Goal: Book appointment/travel/reservation

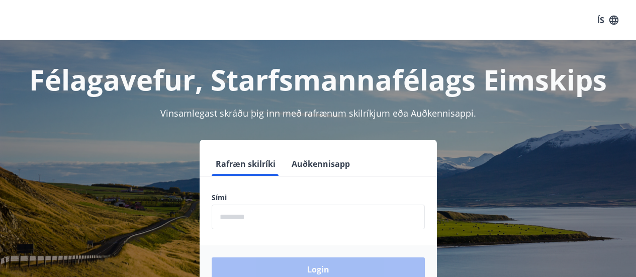
click at [243, 224] on input "phone" at bounding box center [318, 217] width 213 height 25
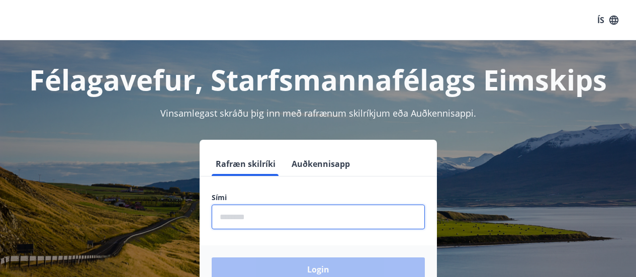
type input "********"
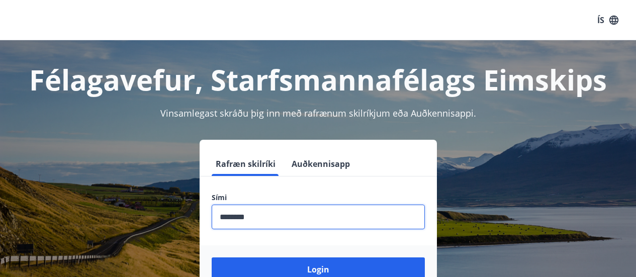
scroll to position [75, 0]
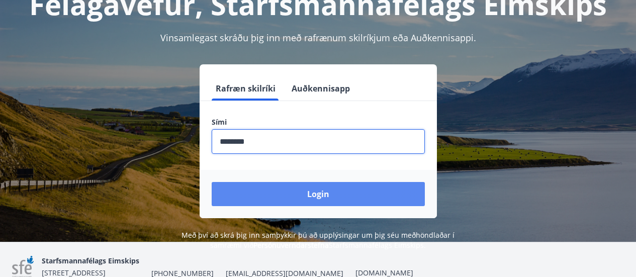
click at [275, 188] on button "Login" at bounding box center [318, 194] width 213 height 24
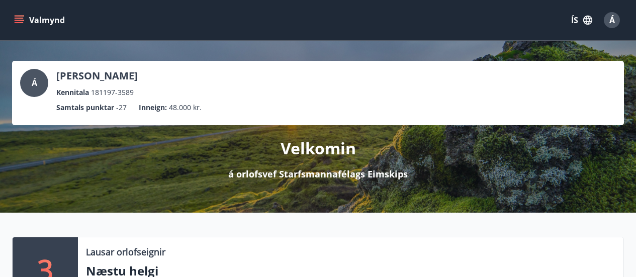
click at [20, 25] on button "Valmynd" at bounding box center [40, 20] width 57 height 18
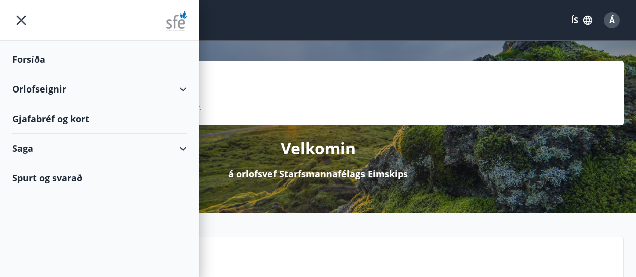
click at [142, 94] on div "Orlofseignir" at bounding box center [99, 89] width 174 height 30
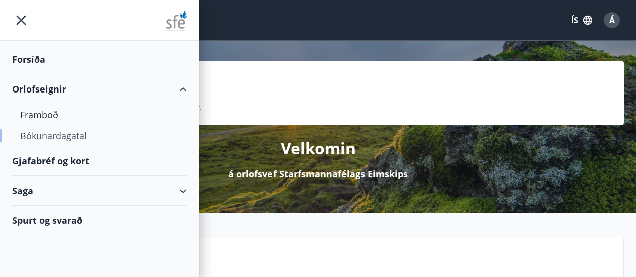
click at [55, 138] on div "Bókunardagatal" at bounding box center [99, 135] width 158 height 21
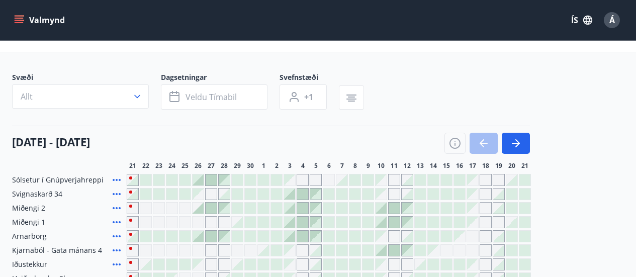
scroll to position [32, 0]
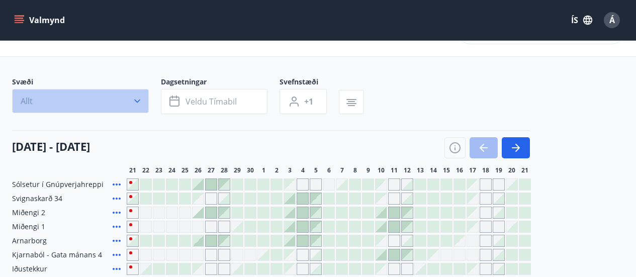
click at [123, 99] on button "Allt" at bounding box center [80, 101] width 137 height 24
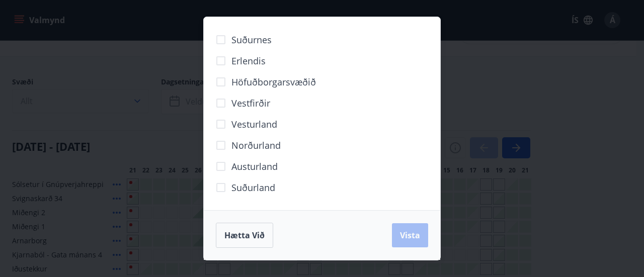
click at [123, 99] on div "Suðurnes Erlendis Höfuðborgarsvæðið [GEOGRAPHIC_DATA] [GEOGRAPHIC_DATA] [GEOGRA…" at bounding box center [322, 138] width 644 height 277
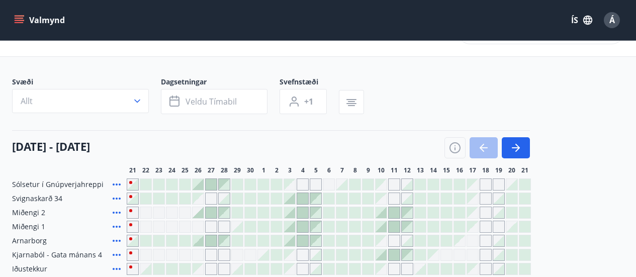
click at [23, 20] on icon "menu" at bounding box center [19, 20] width 10 height 10
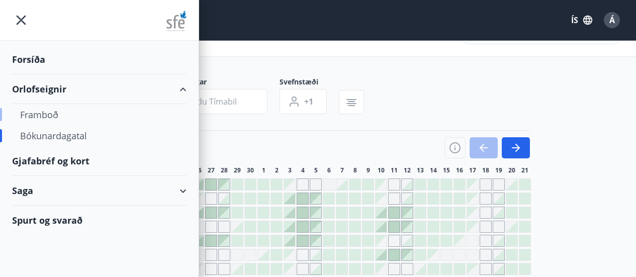
click at [55, 110] on div "Framboð" at bounding box center [99, 114] width 158 height 21
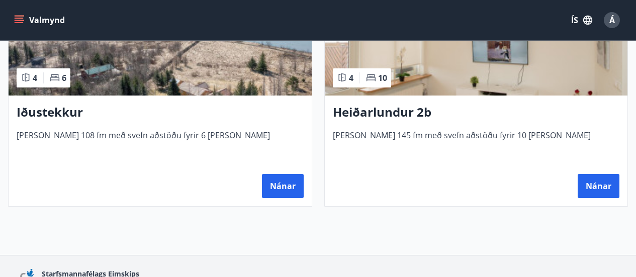
click at [427, 77] on img at bounding box center [476, 32] width 303 height 127
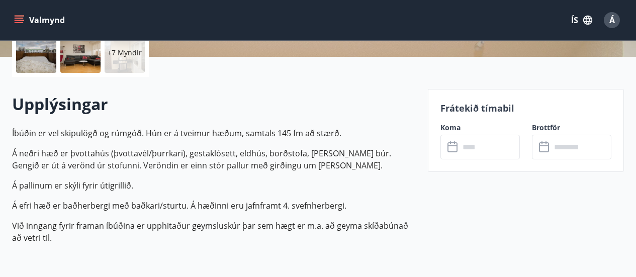
scroll to position [272, 0]
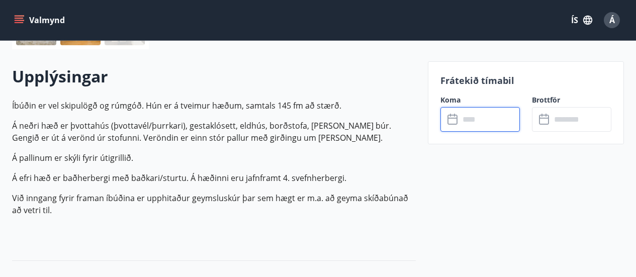
click at [469, 115] on input "text" at bounding box center [490, 119] width 60 height 25
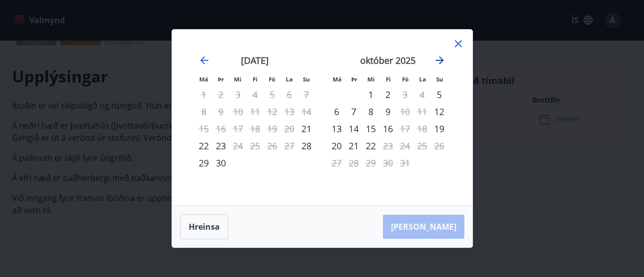
click at [442, 58] on icon "Move forward to switch to the next month." at bounding box center [439, 60] width 12 height 12
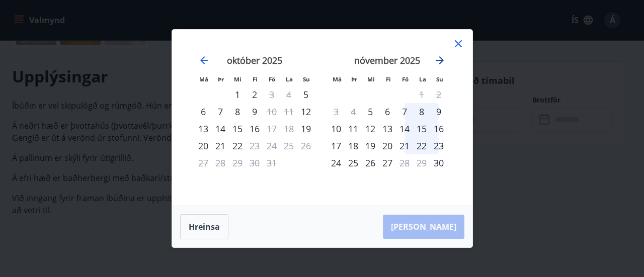
click at [442, 58] on icon "Move forward to switch to the next month." at bounding box center [439, 60] width 12 height 12
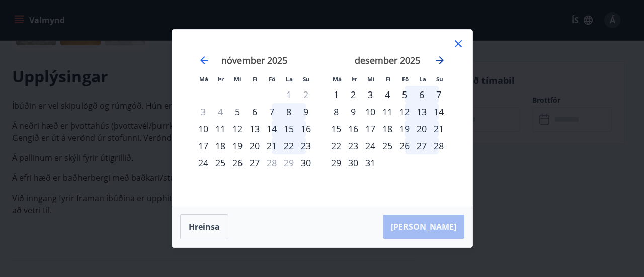
click at [442, 58] on icon "Move forward to switch to the next month." at bounding box center [439, 60] width 12 height 12
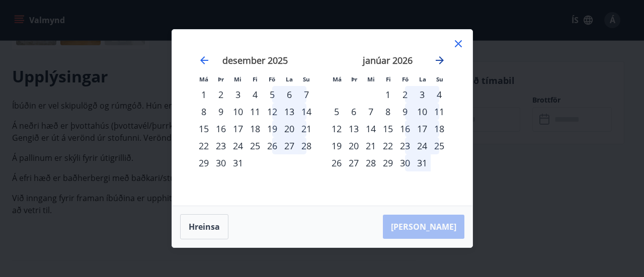
click at [442, 58] on icon "Move forward to switch to the next month." at bounding box center [439, 60] width 12 height 12
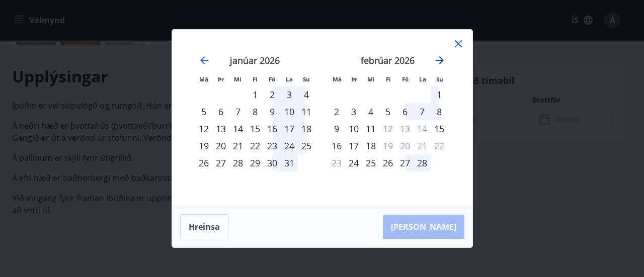
click at [442, 58] on icon "Move forward to switch to the next month." at bounding box center [439, 60] width 12 height 12
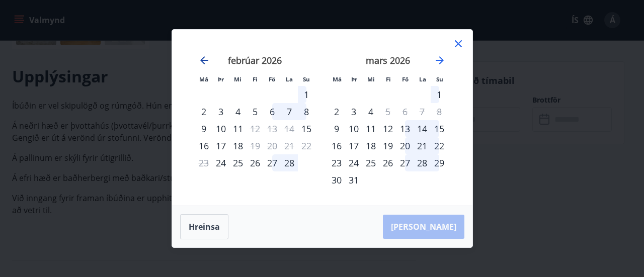
click at [200, 58] on icon "Move backward to switch to the previous month." at bounding box center [204, 60] width 12 height 12
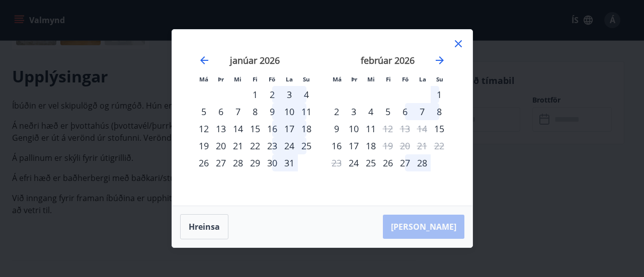
click at [456, 47] on icon at bounding box center [458, 44] width 12 height 12
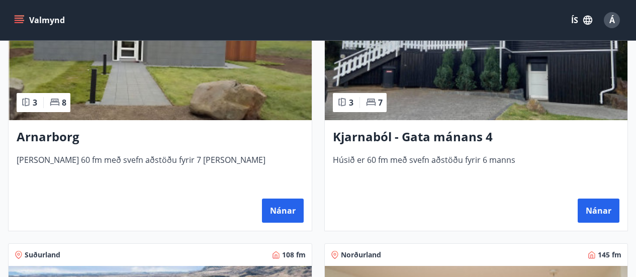
scroll to position [801, 0]
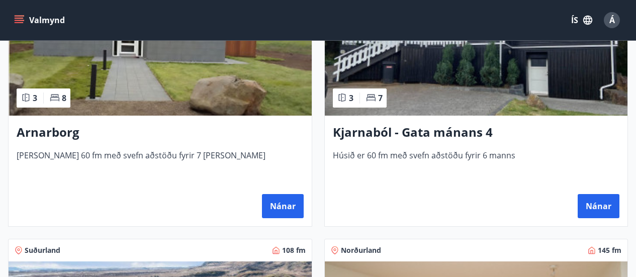
click at [357, 124] on h3 "Kjarnaból - Gata mánans 4" at bounding box center [476, 133] width 287 height 18
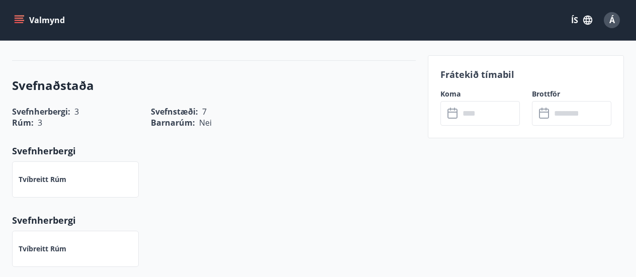
scroll to position [389, 0]
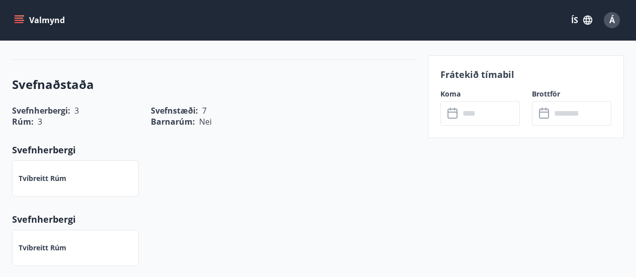
click at [493, 120] on input "text" at bounding box center [490, 113] width 60 height 25
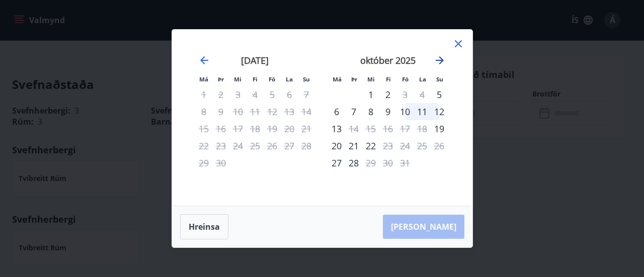
click at [439, 59] on icon "Move forward to switch to the next month." at bounding box center [439, 60] width 12 height 12
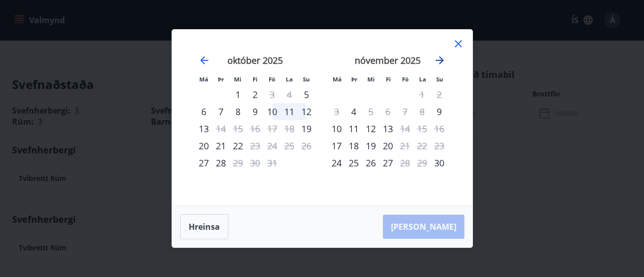
click at [439, 59] on icon "Move forward to switch to the next month." at bounding box center [439, 60] width 12 height 12
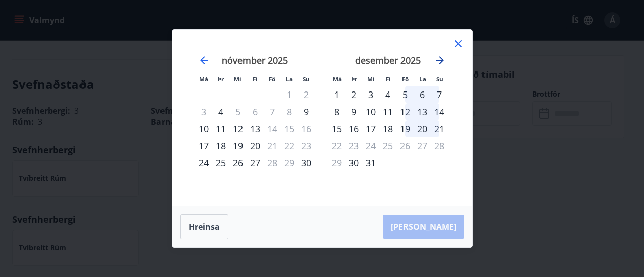
click at [439, 59] on icon "Move forward to switch to the next month." at bounding box center [439, 60] width 12 height 12
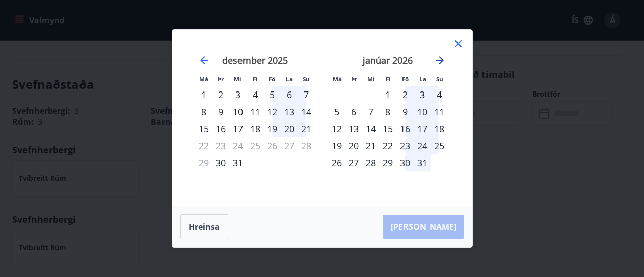
click at [439, 59] on icon "Move forward to switch to the next month." at bounding box center [439, 60] width 12 height 12
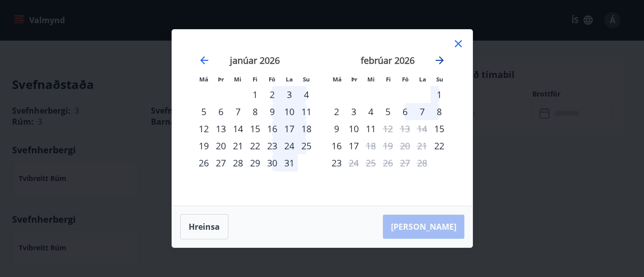
click at [441, 62] on icon "Move forward to switch to the next month." at bounding box center [439, 60] width 8 height 8
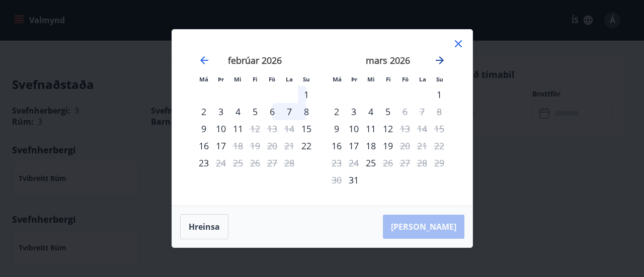
click at [441, 62] on icon "Move forward to switch to the next month." at bounding box center [439, 60] width 8 height 8
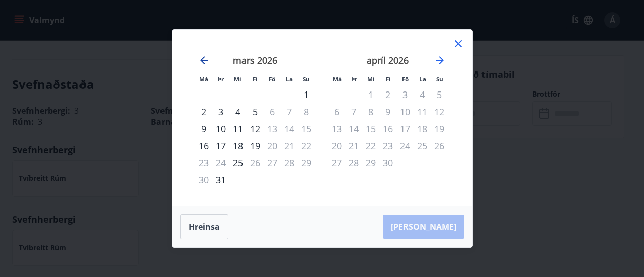
click at [205, 60] on icon "Move backward to switch to the previous month." at bounding box center [204, 60] width 8 height 8
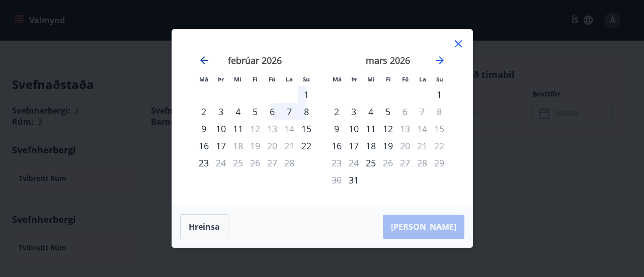
click at [205, 60] on icon "Move backward to switch to the previous month." at bounding box center [204, 60] width 8 height 8
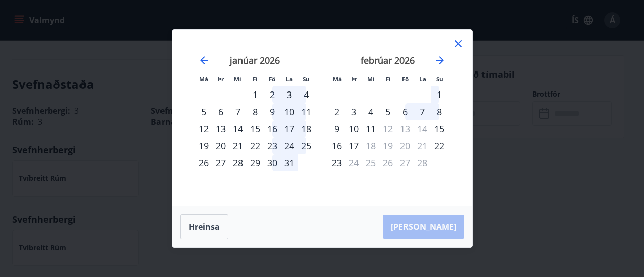
click at [162, 197] on div "Má Þr Mi Fi Fö La Su Má Þr Mi Fi Fö La Su [DATE] 1 2 3 4 5 6 7 8 9 10 11 12 13 …" at bounding box center [322, 138] width 644 height 277
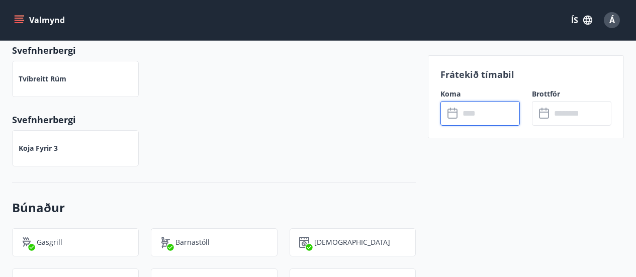
scroll to position [466, 0]
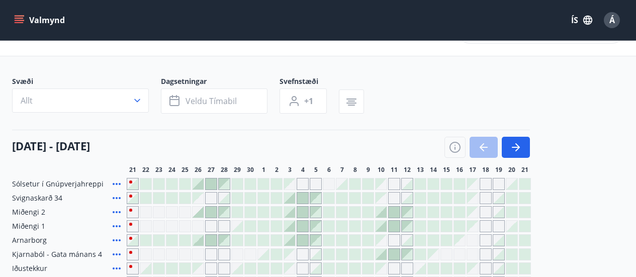
scroll to position [31, 0]
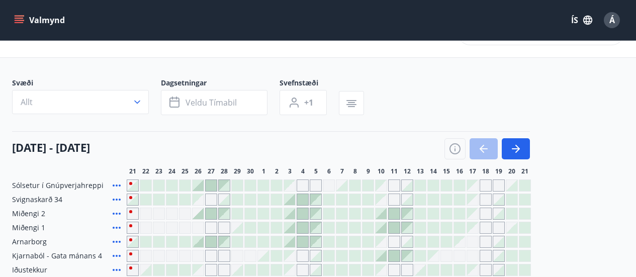
click at [25, 18] on button "Valmynd" at bounding box center [40, 20] width 57 height 18
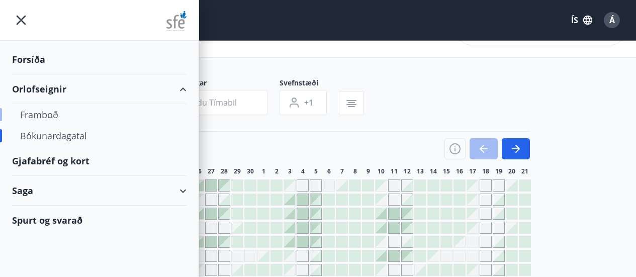
click at [49, 121] on div "Framboð" at bounding box center [99, 114] width 158 height 21
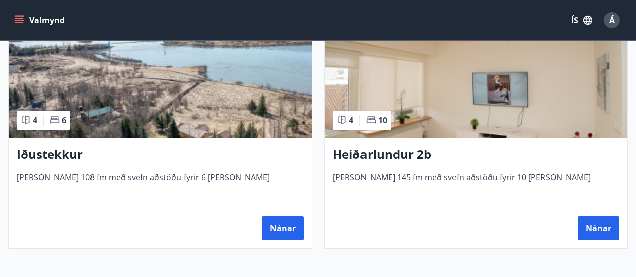
scroll to position [1053, 0]
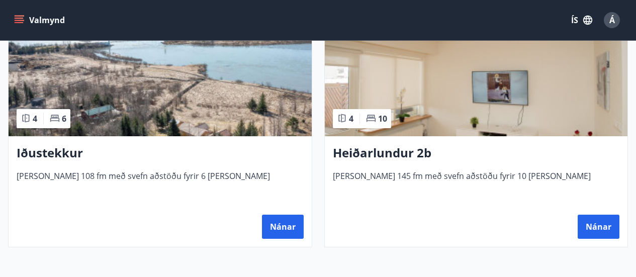
click at [467, 107] on img at bounding box center [476, 73] width 303 height 127
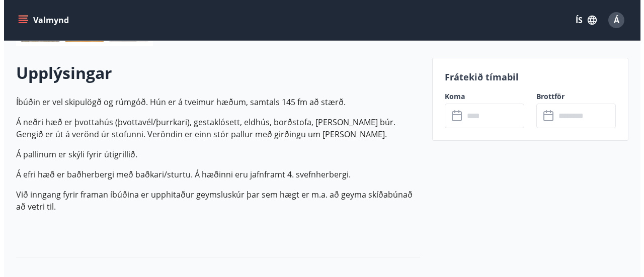
scroll to position [277, 0]
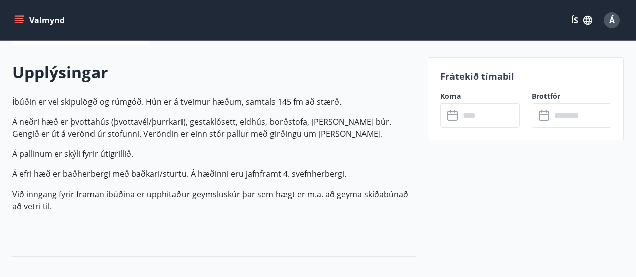
click at [477, 112] on input "text" at bounding box center [490, 115] width 60 height 25
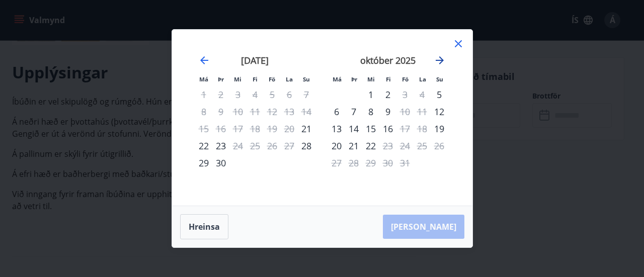
click at [441, 57] on icon "Move forward to switch to the next month." at bounding box center [439, 60] width 12 height 12
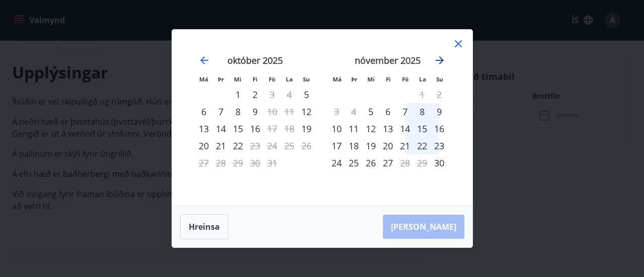
click at [441, 57] on icon "Move forward to switch to the next month." at bounding box center [439, 60] width 12 height 12
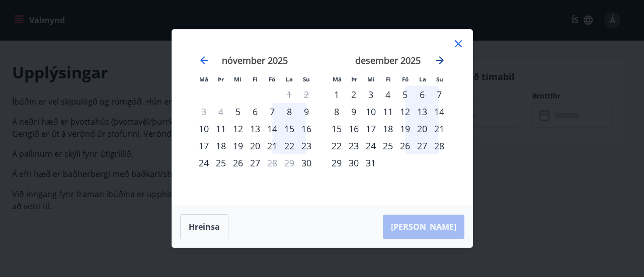
click at [441, 57] on icon "Move forward to switch to the next month." at bounding box center [439, 60] width 12 height 12
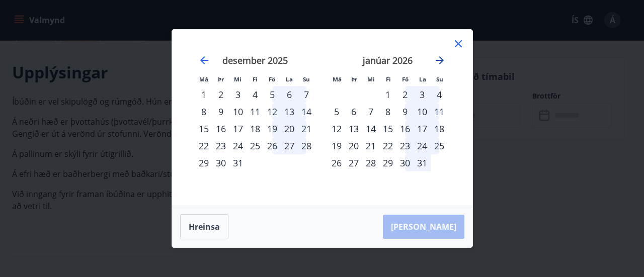
click at [441, 57] on icon "Move forward to switch to the next month." at bounding box center [439, 60] width 12 height 12
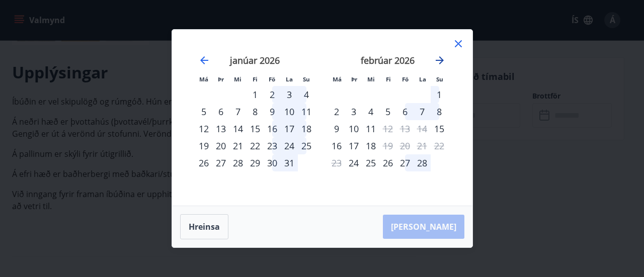
click at [441, 57] on icon "Move forward to switch to the next month." at bounding box center [439, 60] width 12 height 12
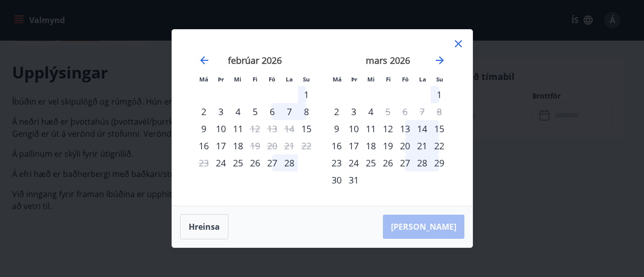
click at [406, 127] on div "13" at bounding box center [404, 128] width 17 height 17
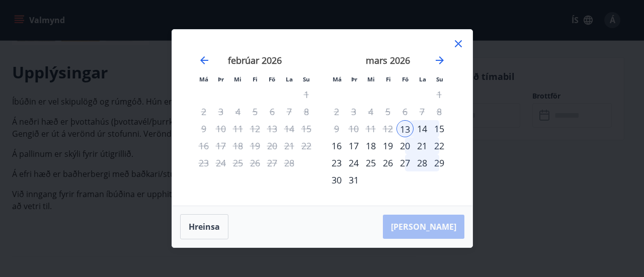
click at [439, 129] on div "15" at bounding box center [438, 128] width 17 height 17
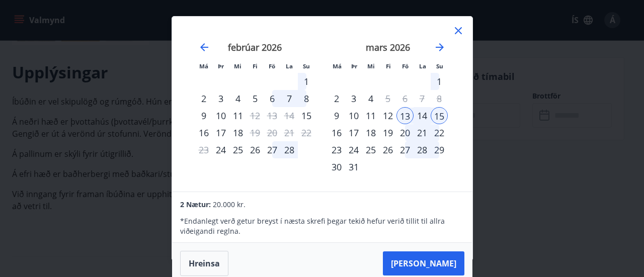
scroll to position [1, 0]
click at [456, 27] on icon at bounding box center [458, 31] width 12 height 12
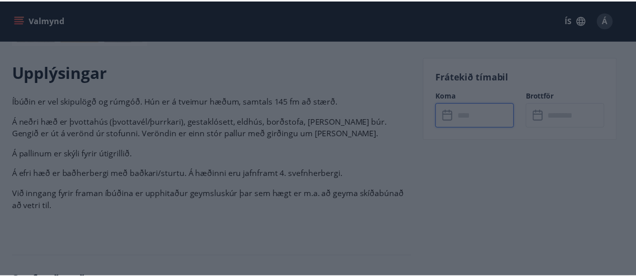
scroll to position [0, 0]
